Goal: Task Accomplishment & Management: Complete application form

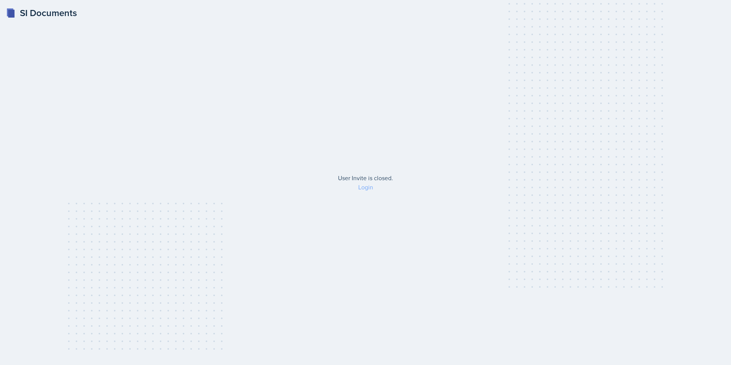
click at [363, 187] on link "Login" at bounding box center [365, 187] width 15 height 8
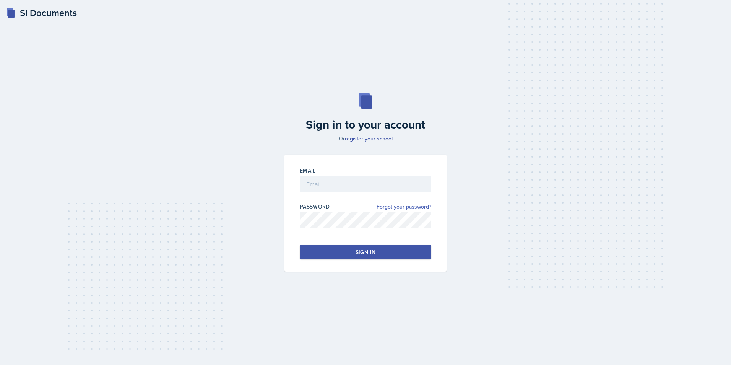
click at [389, 206] on link "Forgot your password?" at bounding box center [404, 207] width 55 height 8
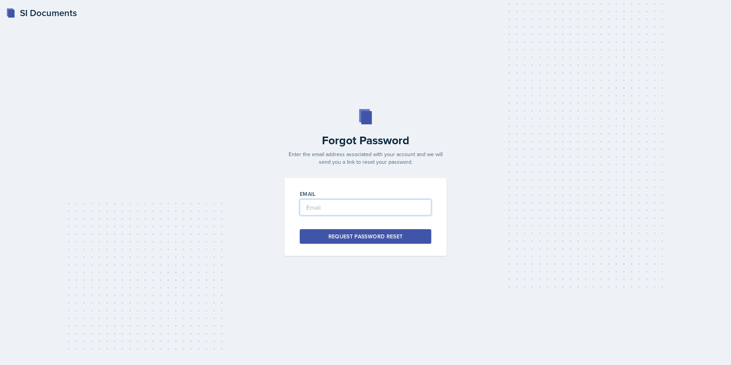
click at [389, 206] on input "email" at bounding box center [365, 207] width 131 height 16
type input "[EMAIL_ADDRESS][DOMAIN_NAME]"
click at [364, 237] on div "Request Password Reset" at bounding box center [365, 236] width 75 height 8
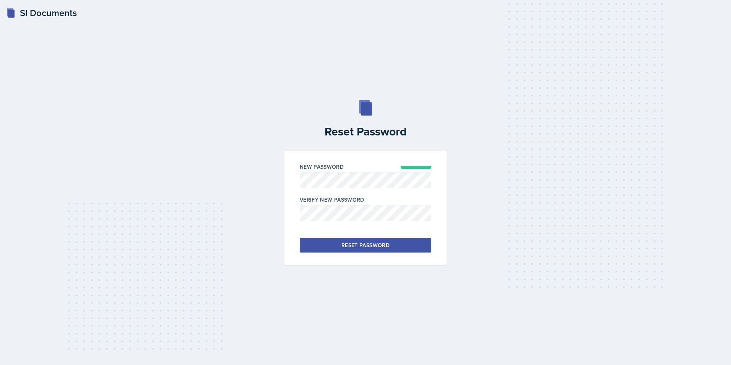
click at [402, 191] on div at bounding box center [365, 192] width 131 height 8
click at [422, 250] on button "Reset Password" at bounding box center [365, 245] width 131 height 15
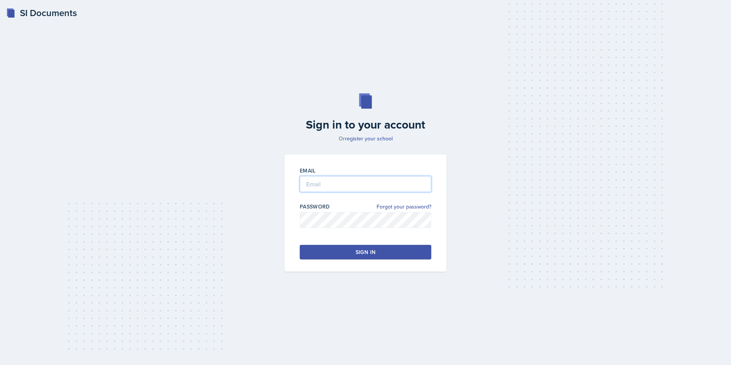
click at [362, 177] on input "email" at bounding box center [365, 184] width 131 height 16
type input "[EMAIL_ADDRESS][DOMAIN_NAME]"
click at [346, 256] on button "Sign in" at bounding box center [365, 252] width 131 height 15
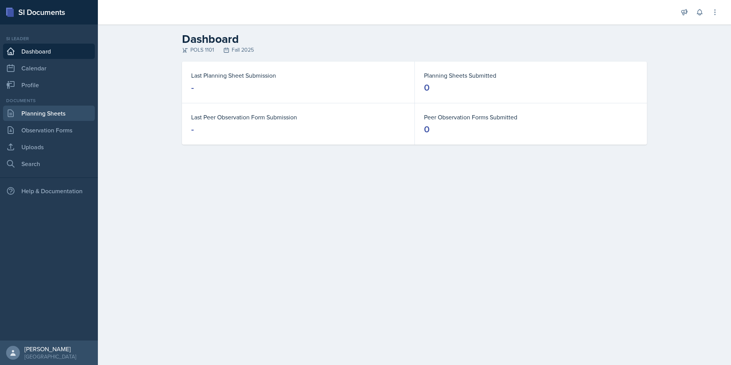
click at [48, 116] on link "Planning Sheets" at bounding box center [49, 112] width 92 height 15
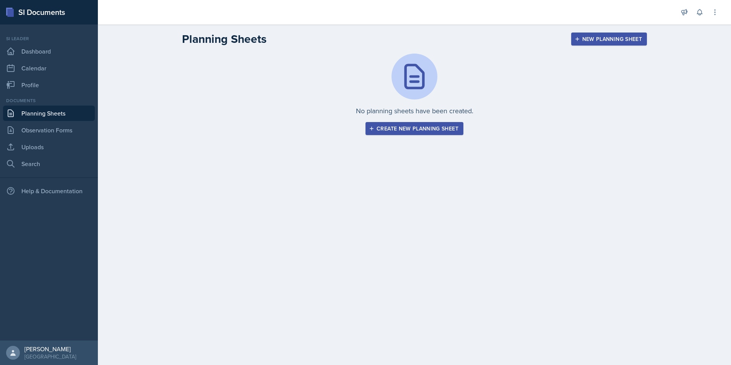
click at [424, 128] on div "Create new planning sheet" at bounding box center [414, 128] width 88 height 6
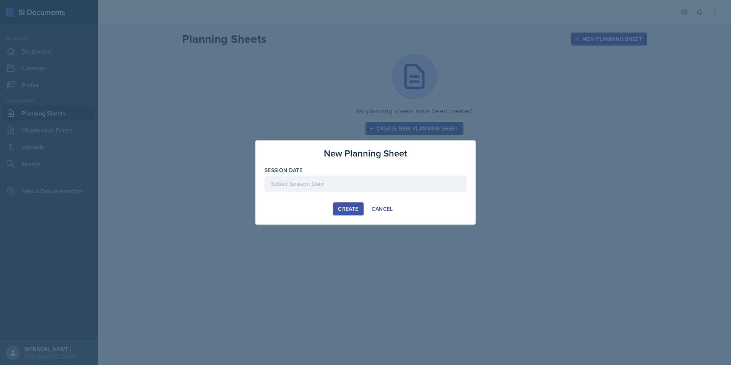
click at [424, 181] on div at bounding box center [366, 183] width 202 height 16
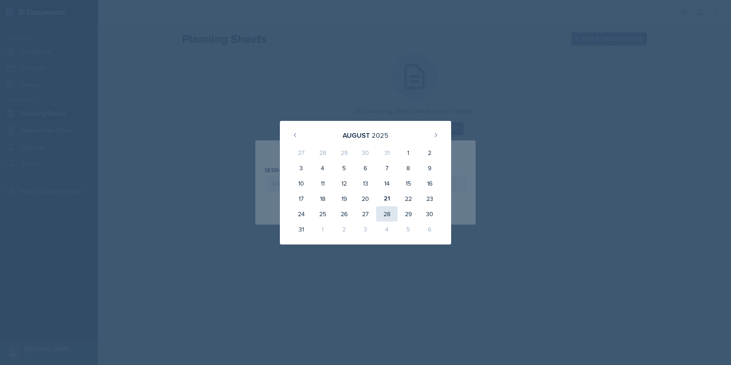
click at [385, 214] on div "28" at bounding box center [386, 213] width 21 height 15
type input "August 28th, 2025"
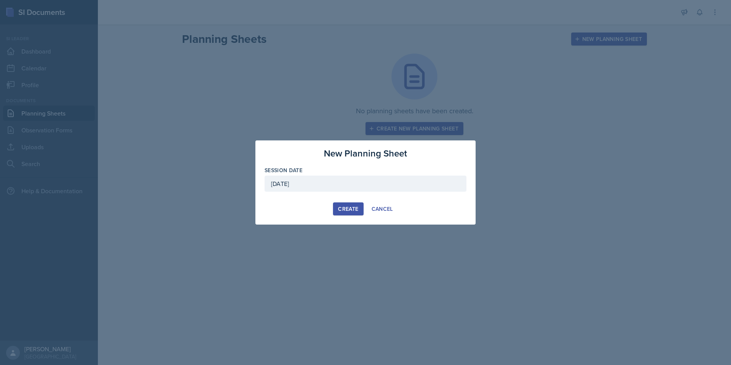
click at [393, 187] on div "August 28th, 2025" at bounding box center [366, 183] width 202 height 16
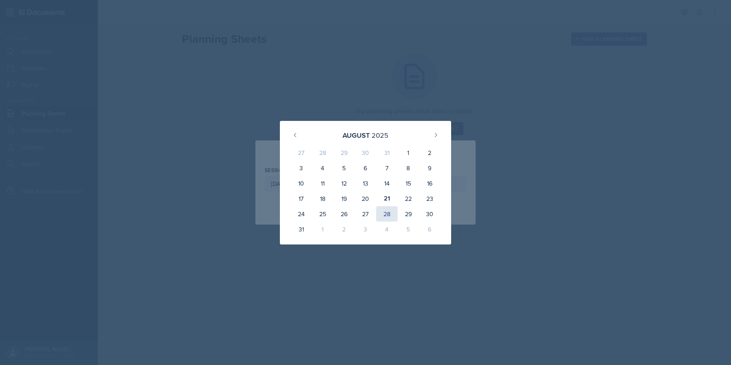
click at [392, 214] on div "28" at bounding box center [386, 213] width 21 height 15
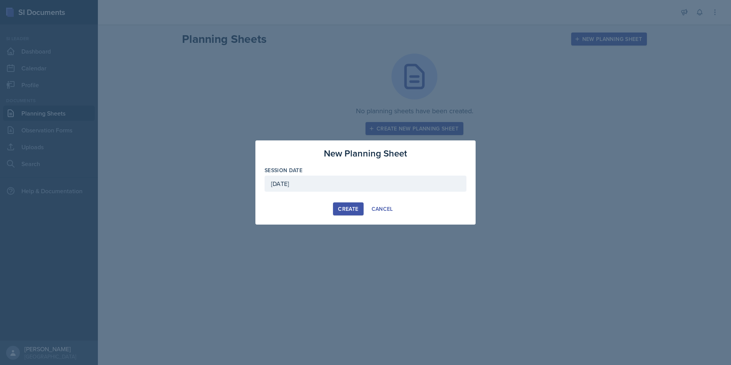
click at [347, 210] on div "Create" at bounding box center [348, 209] width 20 height 6
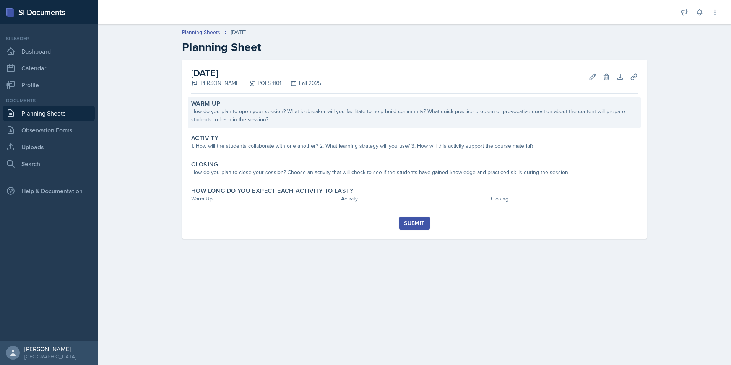
click at [294, 120] on div "How do you plan to open your session? What icebreaker will you facilitate to he…" at bounding box center [414, 115] width 446 height 16
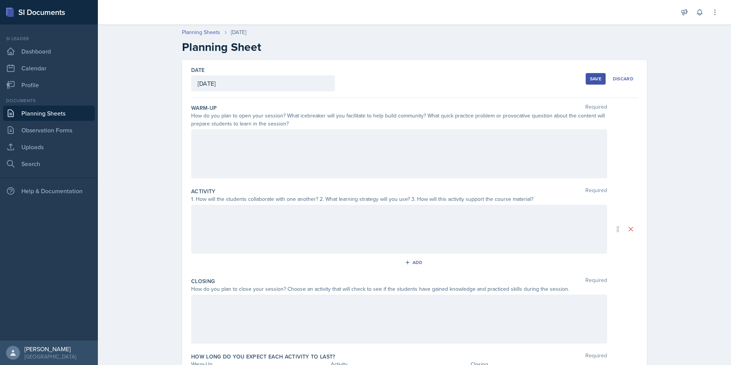
click at [284, 144] on div at bounding box center [399, 153] width 416 height 49
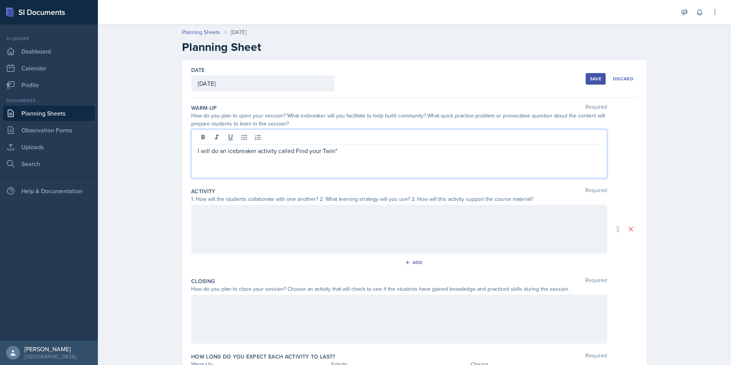
click at [292, 149] on p "I will do an icebreaker activity called Find your Twin"" at bounding box center [399, 150] width 403 height 9
click at [292, 150] on p "I will do an icebreaker activity called Find your Twin"" at bounding box center [399, 150] width 403 height 9
click at [624, 81] on div "Discard" at bounding box center [623, 79] width 21 height 6
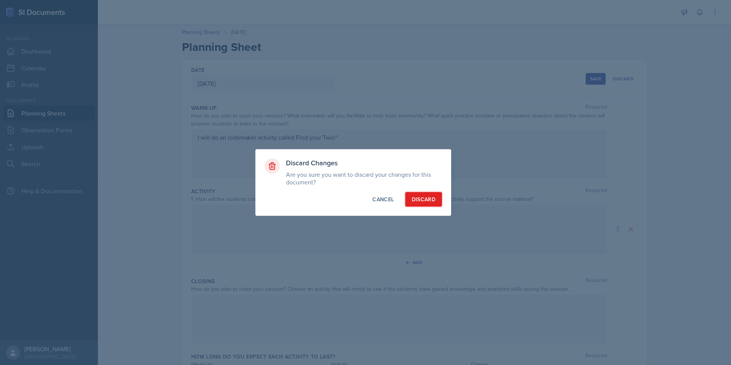
click at [419, 196] on div "Discard" at bounding box center [424, 199] width 24 height 8
